Goal: Browse casually: Explore the website without a specific task or goal

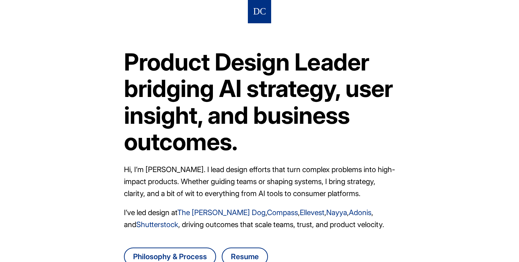
drag, startPoint x: 317, startPoint y: 137, endPoint x: 323, endPoint y: 42, distance: 95.4
click at [323, 42] on article "Product Design Leader bridging AI strategy, user insight, and business outcomes…" at bounding box center [259, 159] width 271 height 272
click at [330, 139] on h1 "Product Design Leader bridging AI strategy, user insight, and business outcomes." at bounding box center [259, 102] width 271 height 107
drag, startPoint x: 331, startPoint y: 146, endPoint x: 323, endPoint y: 52, distance: 94.5
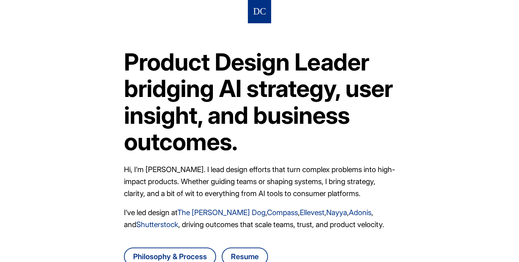
click at [323, 52] on h1 "Product Design Leader bridging AI strategy, user insight, and business outcomes." at bounding box center [259, 102] width 271 height 107
drag, startPoint x: 327, startPoint y: 43, endPoint x: 336, endPoint y: 144, distance: 101.6
click at [336, 144] on article "Product Design Leader bridging AI strategy, user insight, and business outcomes…" at bounding box center [259, 159] width 271 height 272
click at [336, 144] on h1 "Product Design Leader bridging AI strategy, user insight, and business outcomes." at bounding box center [259, 102] width 271 height 107
drag, startPoint x: 345, startPoint y: 155, endPoint x: 336, endPoint y: 44, distance: 111.5
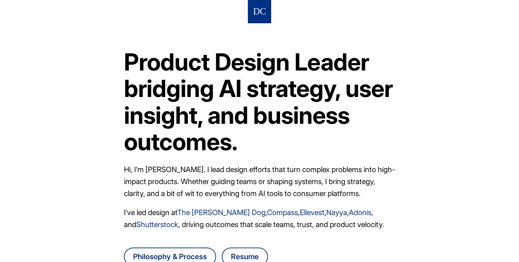
click at [336, 44] on article "Product Design Leader bridging AI strategy, user insight, and business outcomes…" at bounding box center [259, 159] width 271 height 272
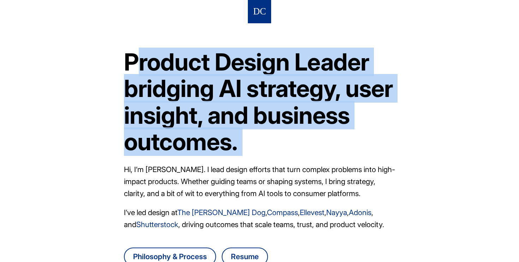
drag, startPoint x: 336, startPoint y: 44, endPoint x: 328, endPoint y: 130, distance: 86.5
click at [328, 130] on article "Product Design Leader bridging AI strategy, user insight, and business outcomes…" at bounding box center [259, 159] width 271 height 272
click at [328, 134] on h1 "Product Design Leader bridging AI strategy, user insight, and business outcomes." at bounding box center [259, 102] width 271 height 107
